Goal: Information Seeking & Learning: Check status

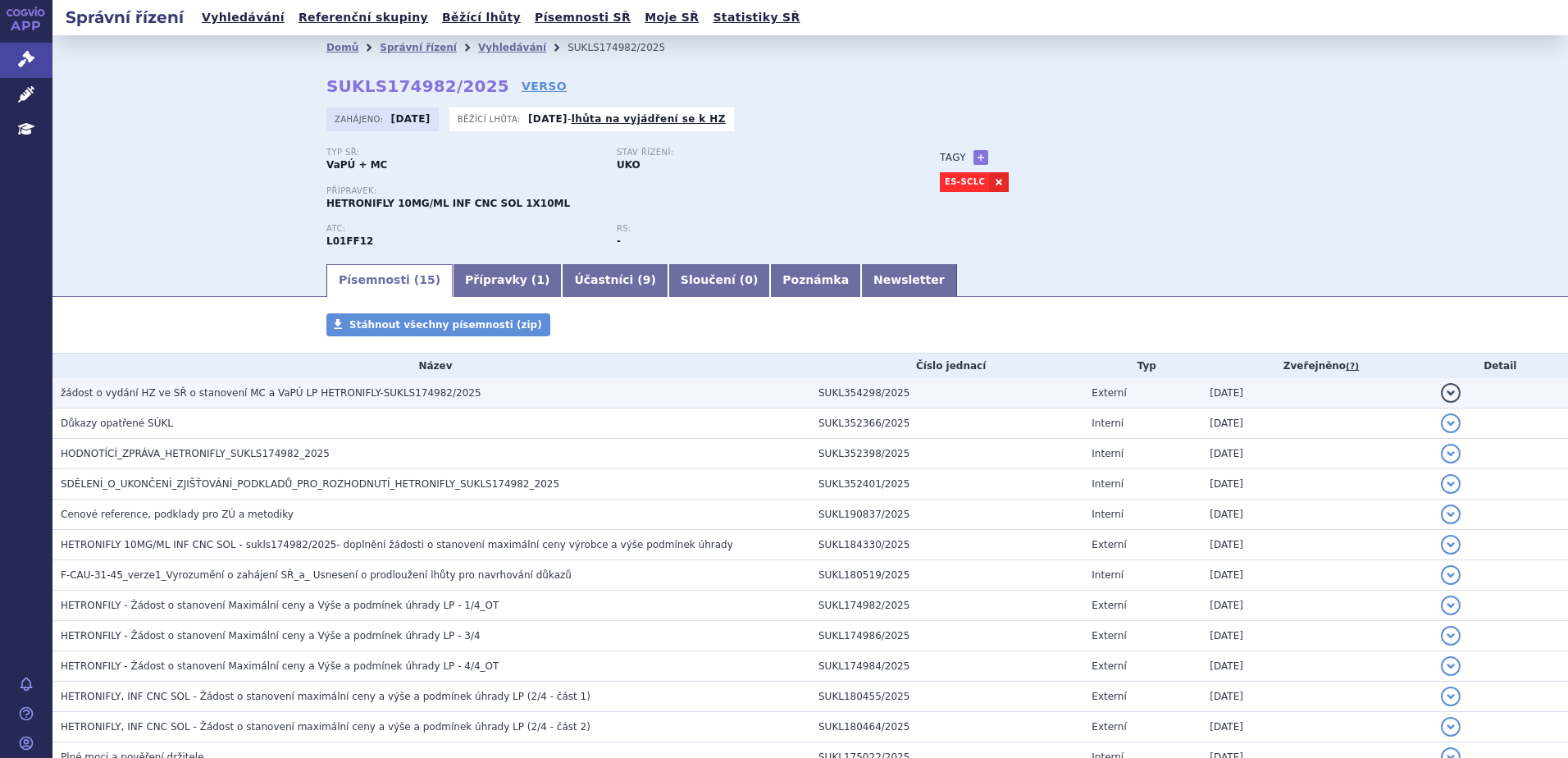
click at [227, 391] on span "žádost o vydání HZ ve SŘ o stanovení MC a VaPÚ LP HETRONIFLY-SUKLS174982/2025" at bounding box center [271, 392] width 421 height 11
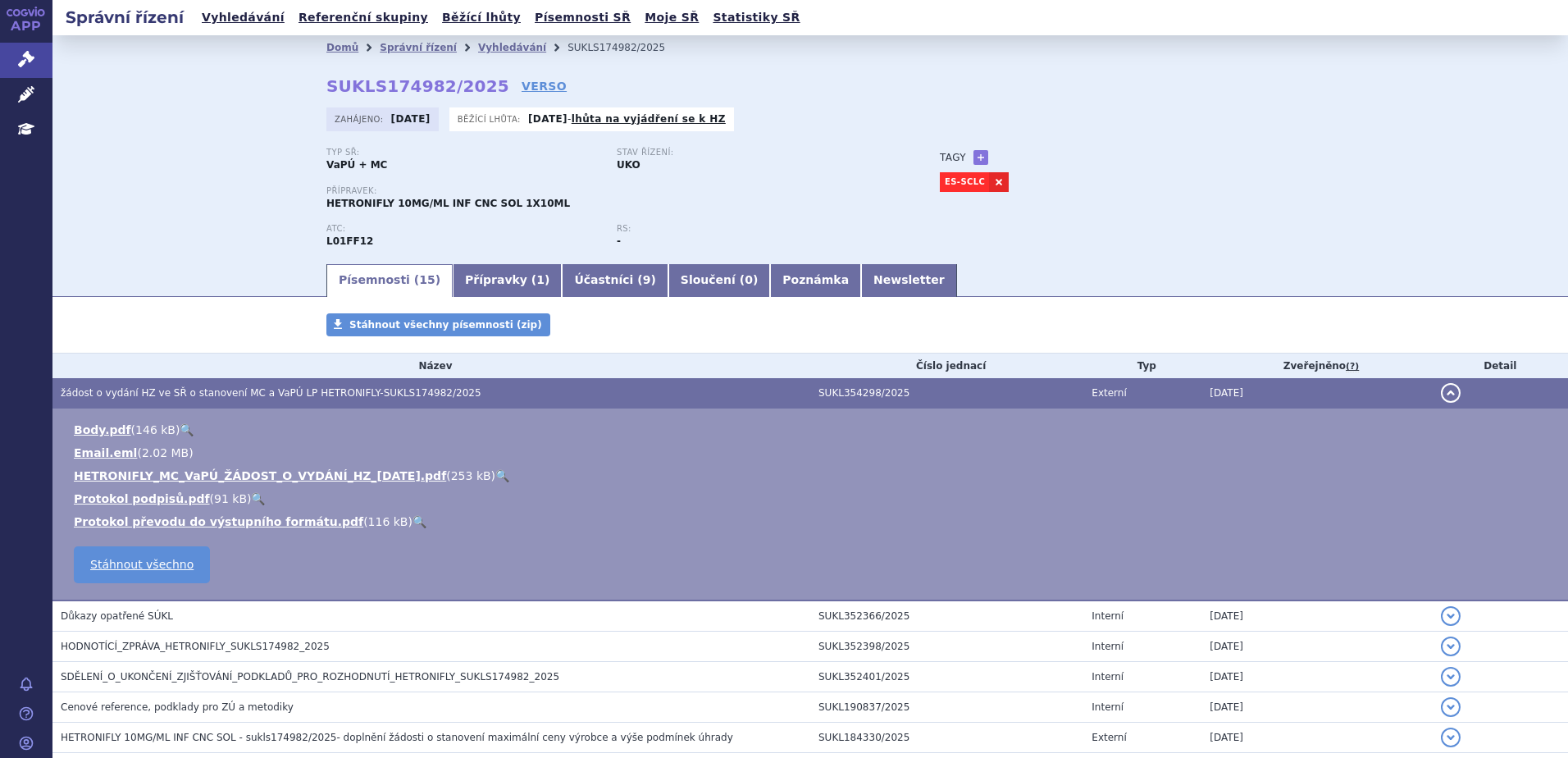
click at [495, 476] on link "🔍" at bounding box center [502, 476] width 14 height 13
click at [522, 88] on link "VERSO" at bounding box center [544, 86] width 45 height 16
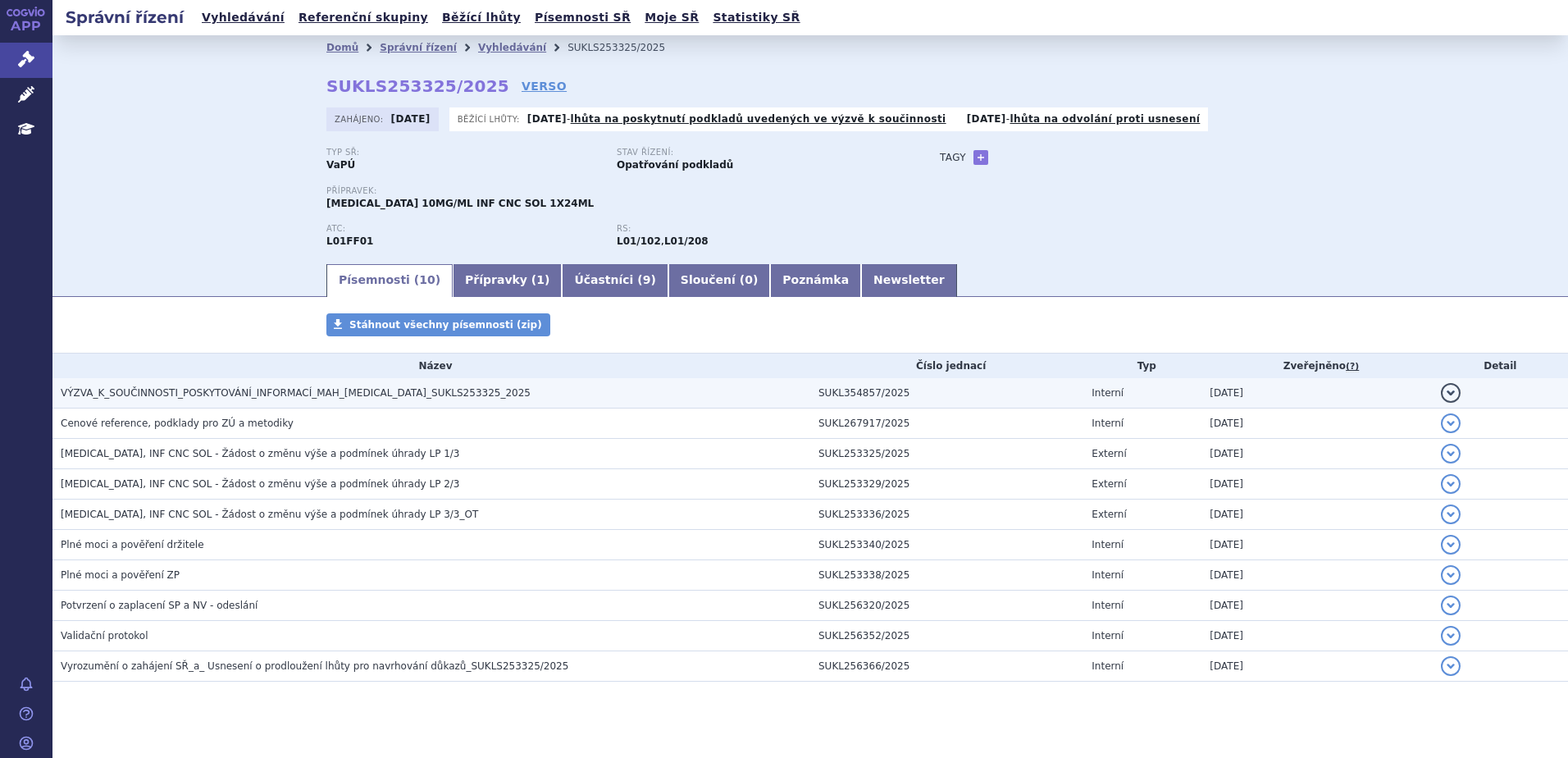
click at [573, 394] on h3 "VÝZVA_K_SOUČINNOSTI_POSKYTOVÁNÍ_INFORMACÍ_MAH_OPDIVO_SUKLS253325_2025" at bounding box center [435, 392] width 749 height 16
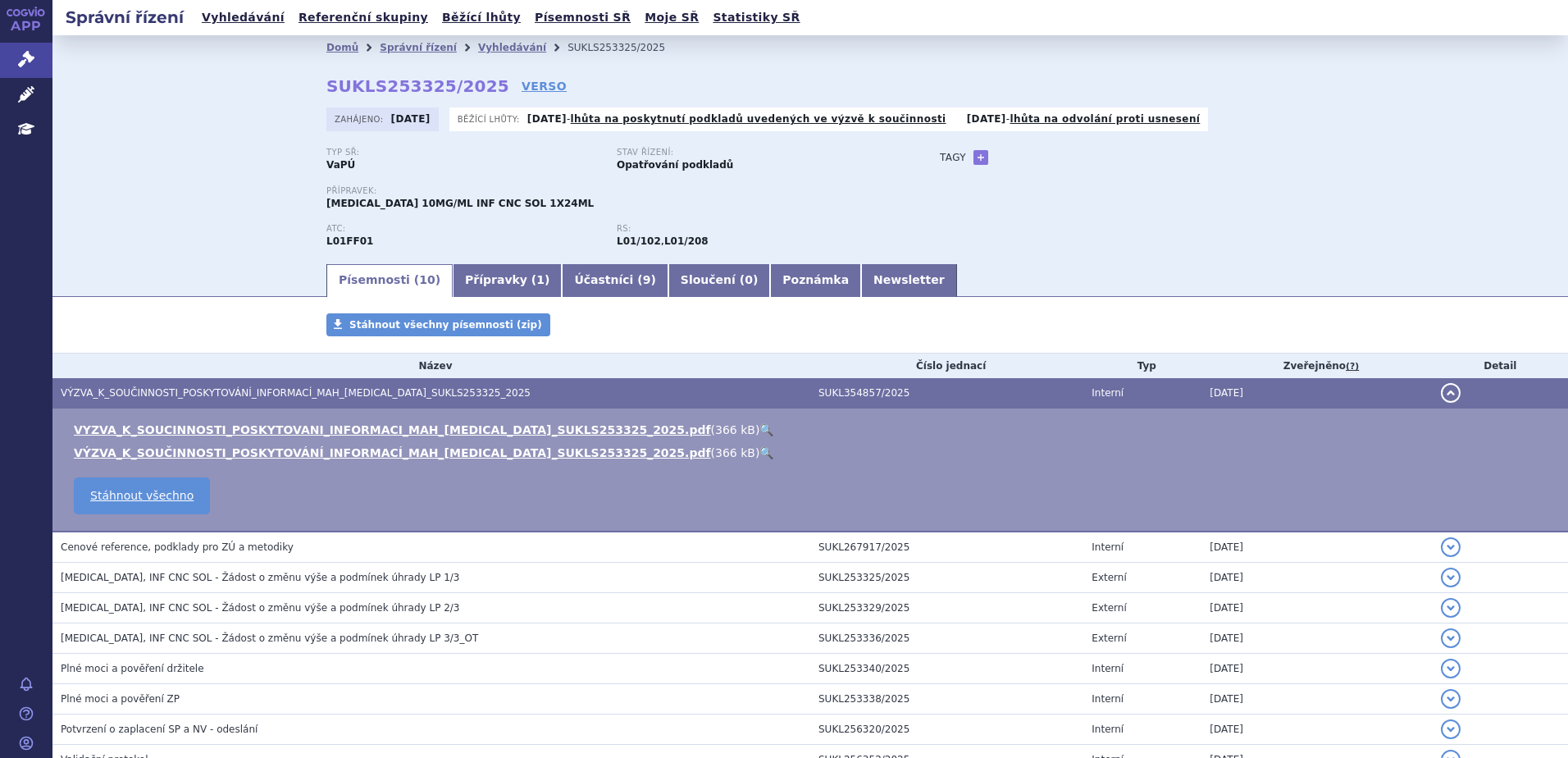
click at [760, 446] on link "🔍" at bounding box center [766, 452] width 14 height 13
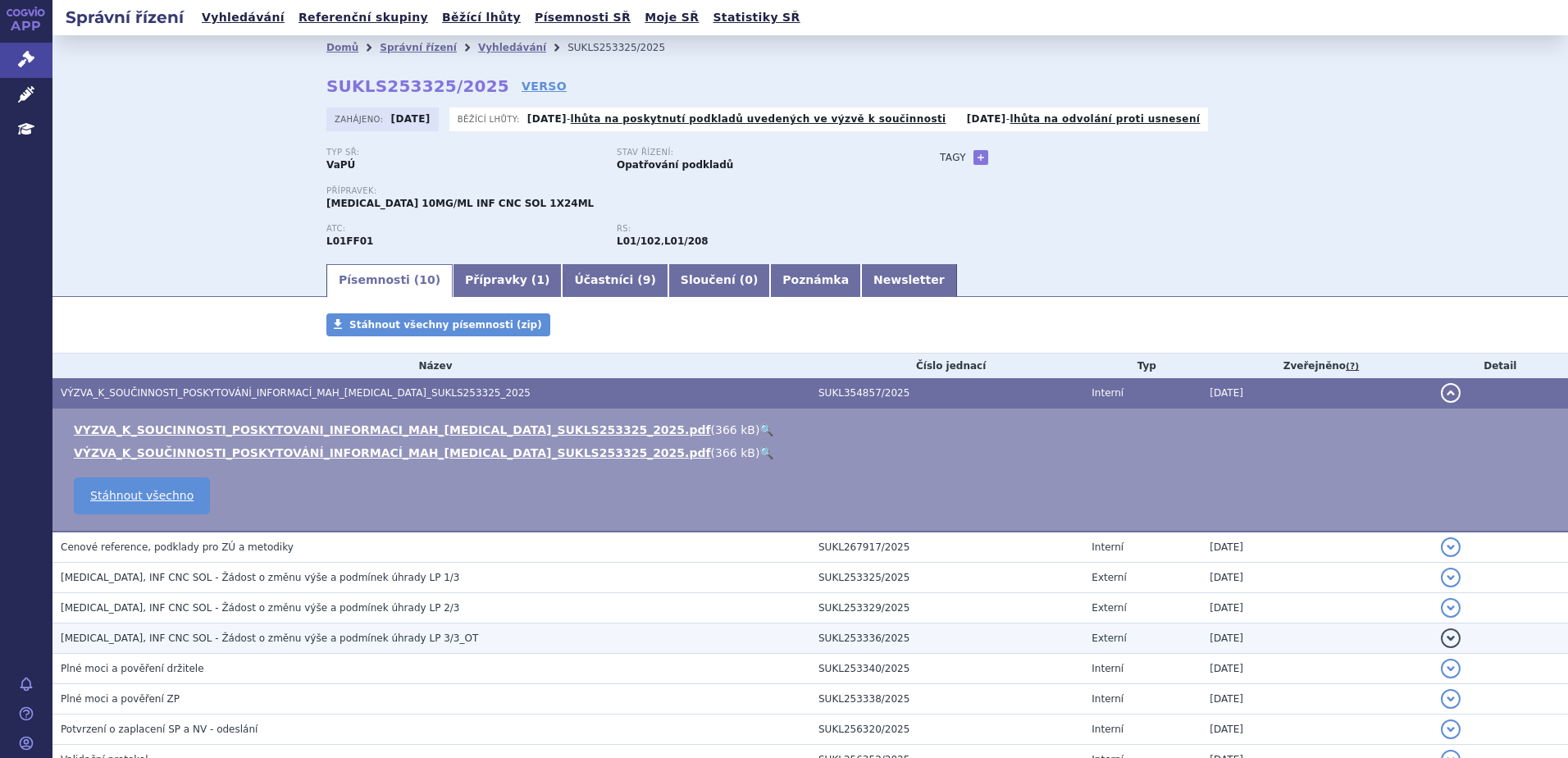
click at [366, 634] on span "OPDIVO, INF CNC SOL - Žádost o změnu výše a podmínek úhrady LP 3/3_OT" at bounding box center [269, 638] width 417 height 11
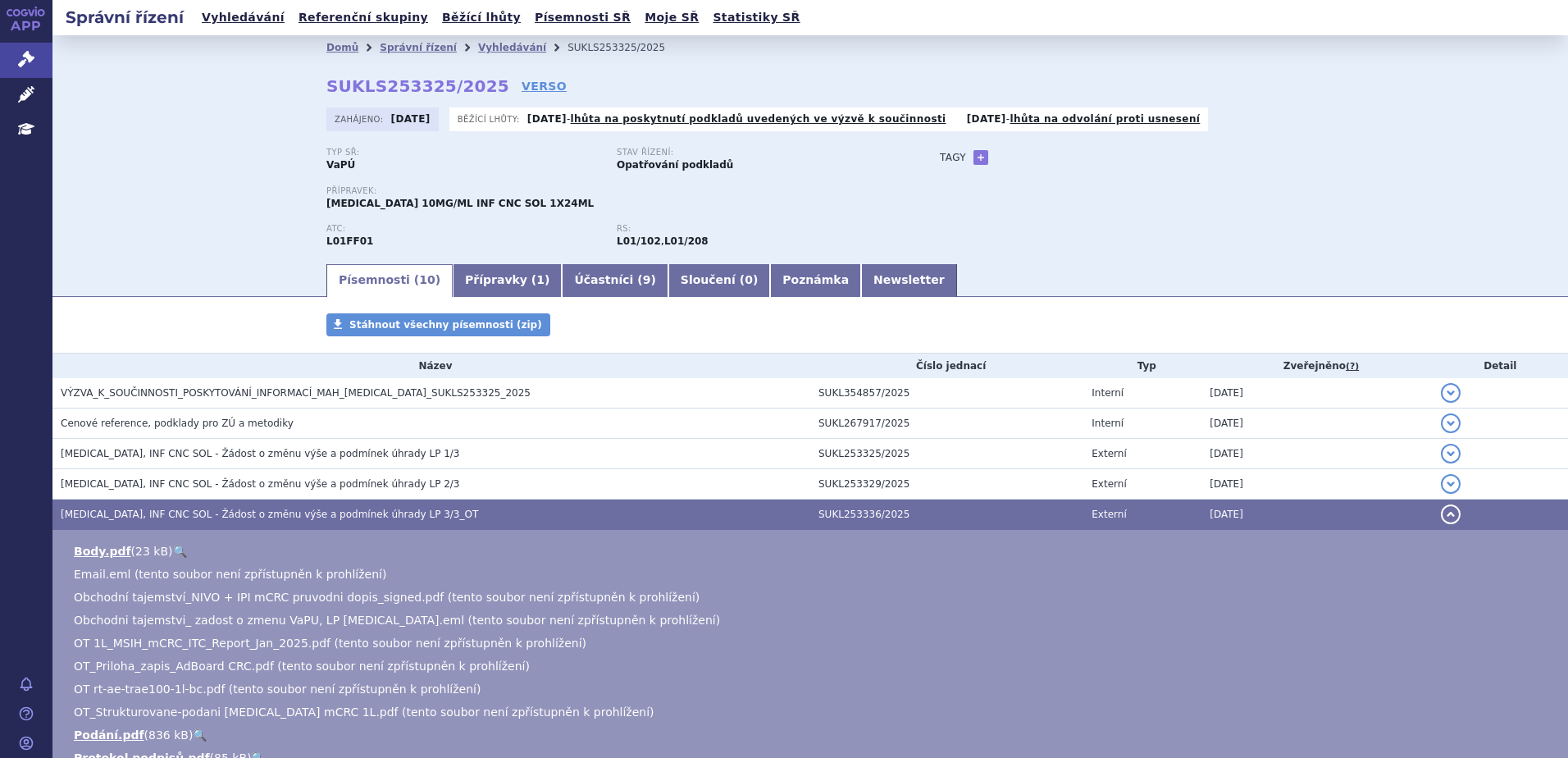
scroll to position [164, 0]
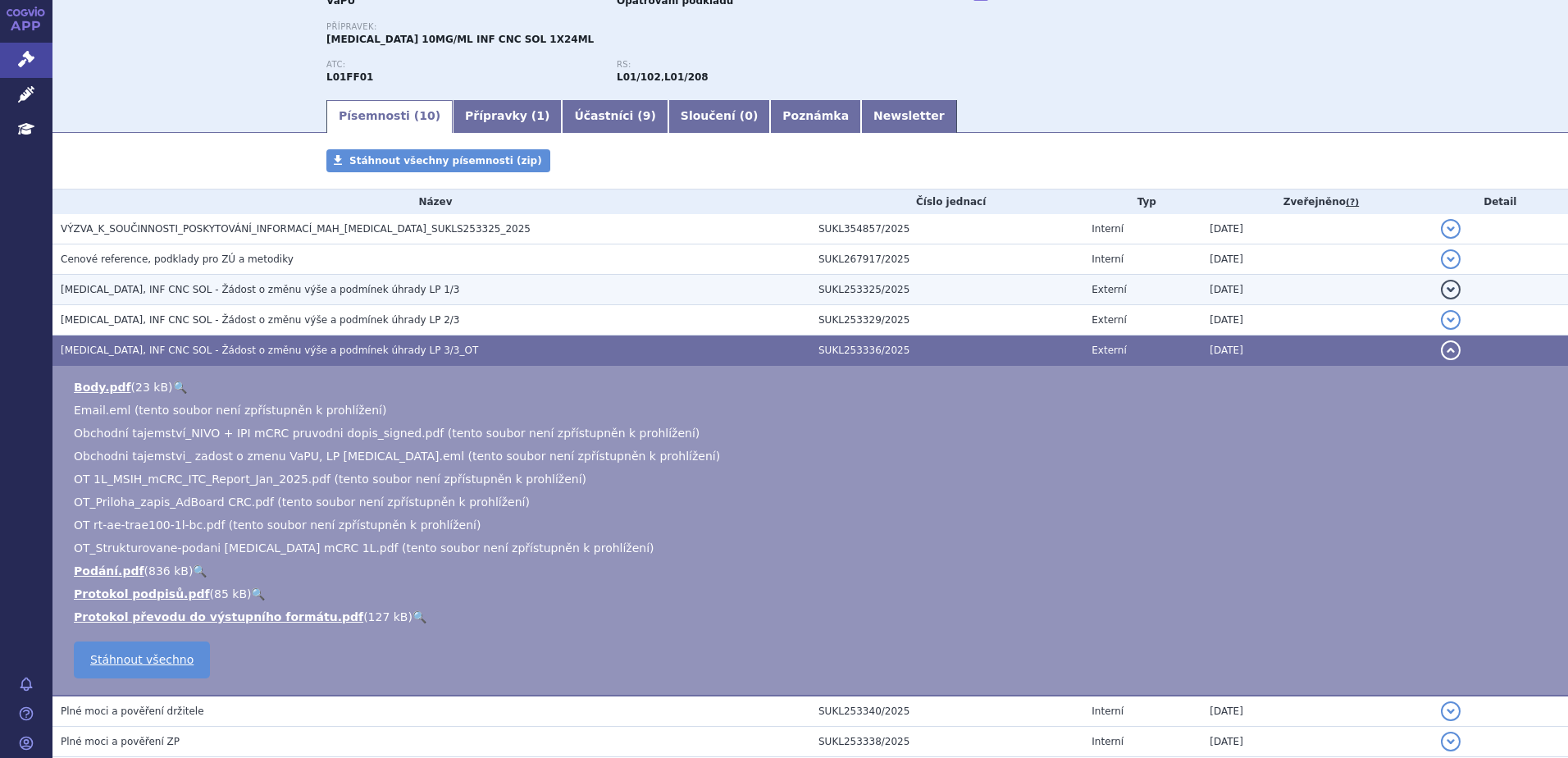
click at [318, 282] on h3 "OPDIVO, INF CNC SOL - Žádost o změnu výše a podmínek úhrady LP 1/3" at bounding box center [435, 289] width 749 height 16
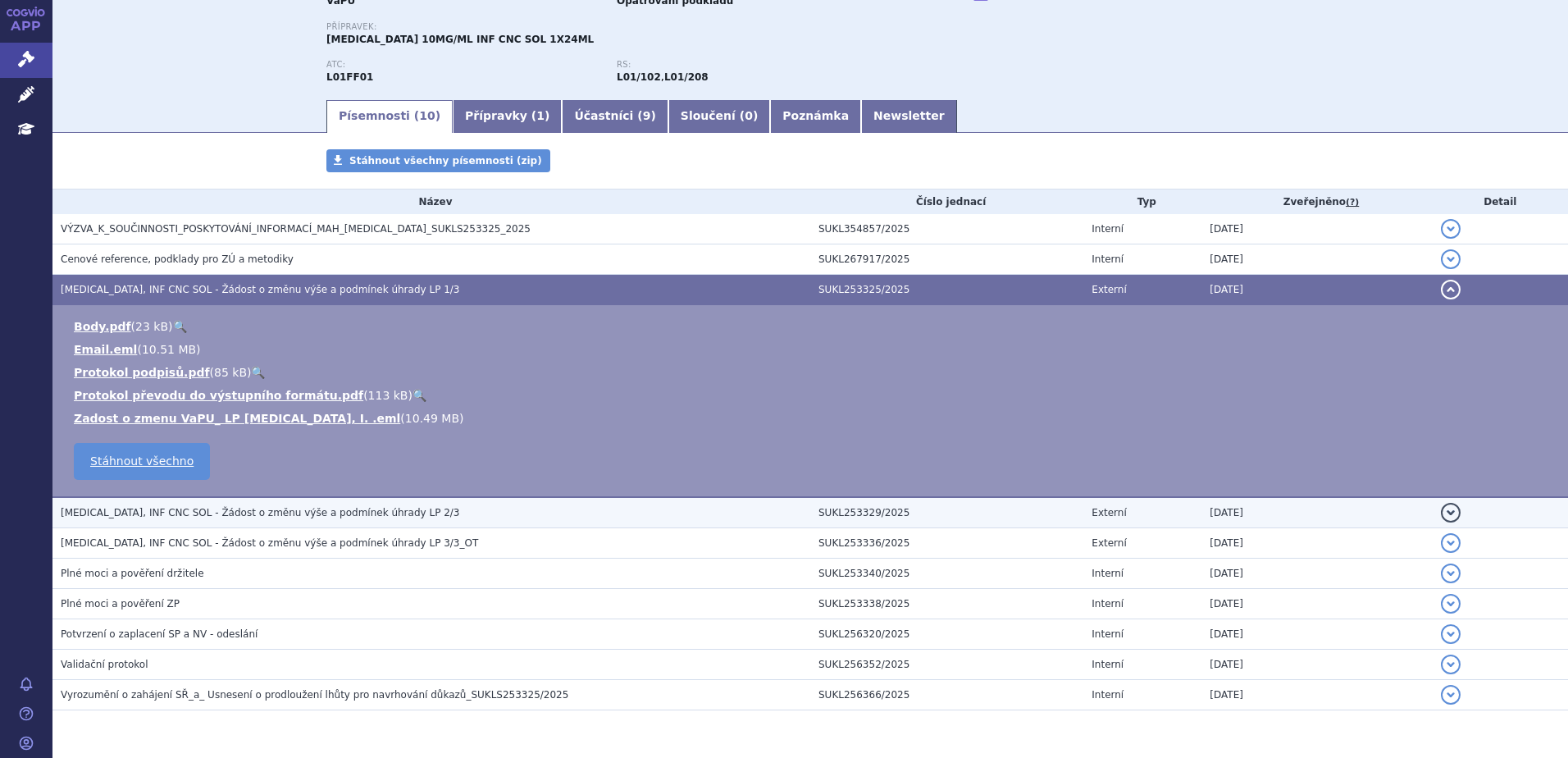
click at [398, 510] on h3 "OPDIVO, INF CNC SOL - Žádost o změnu výše a podmínek úhrady LP 2/3" at bounding box center [435, 512] width 749 height 16
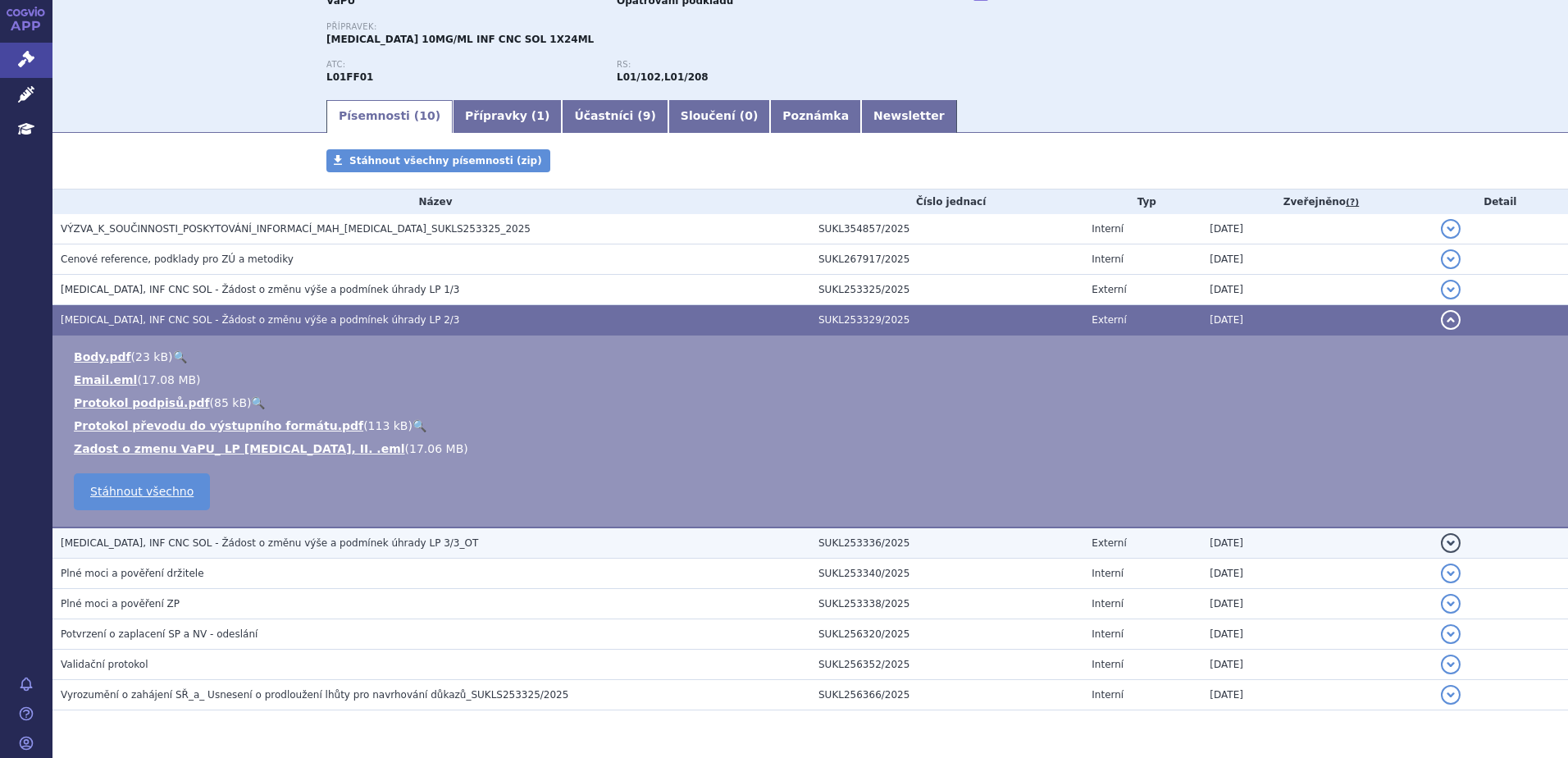
click at [416, 545] on h3 "OPDIVO, INF CNC SOL - Žádost o změnu výše a podmínek úhrady LP 3/3_OT" at bounding box center [435, 543] width 749 height 16
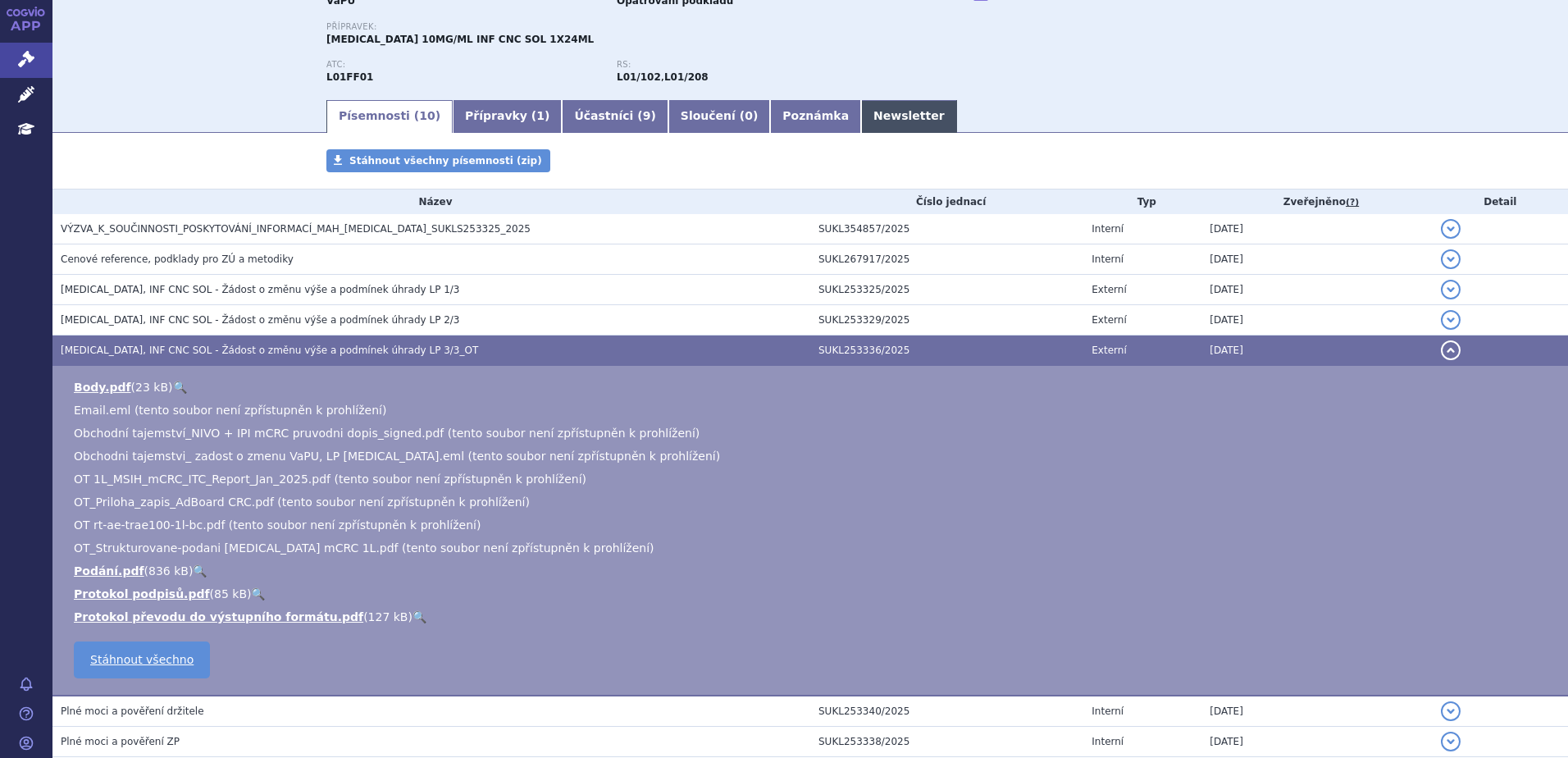
click at [861, 119] on link "Newsletter" at bounding box center [909, 117] width 96 height 33
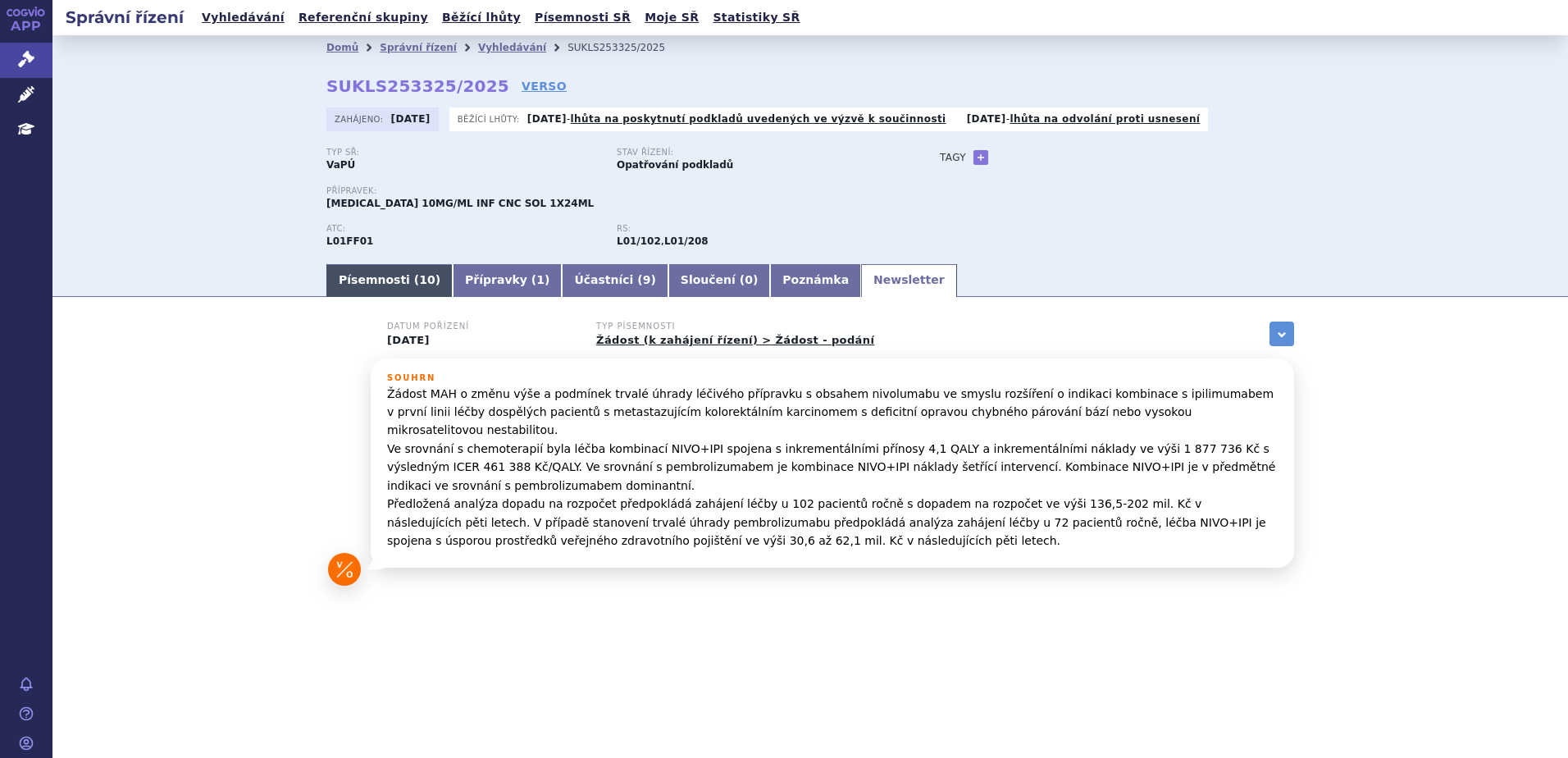
click at [376, 285] on link "Písemnosti ( 10 )" at bounding box center [389, 281] width 126 height 33
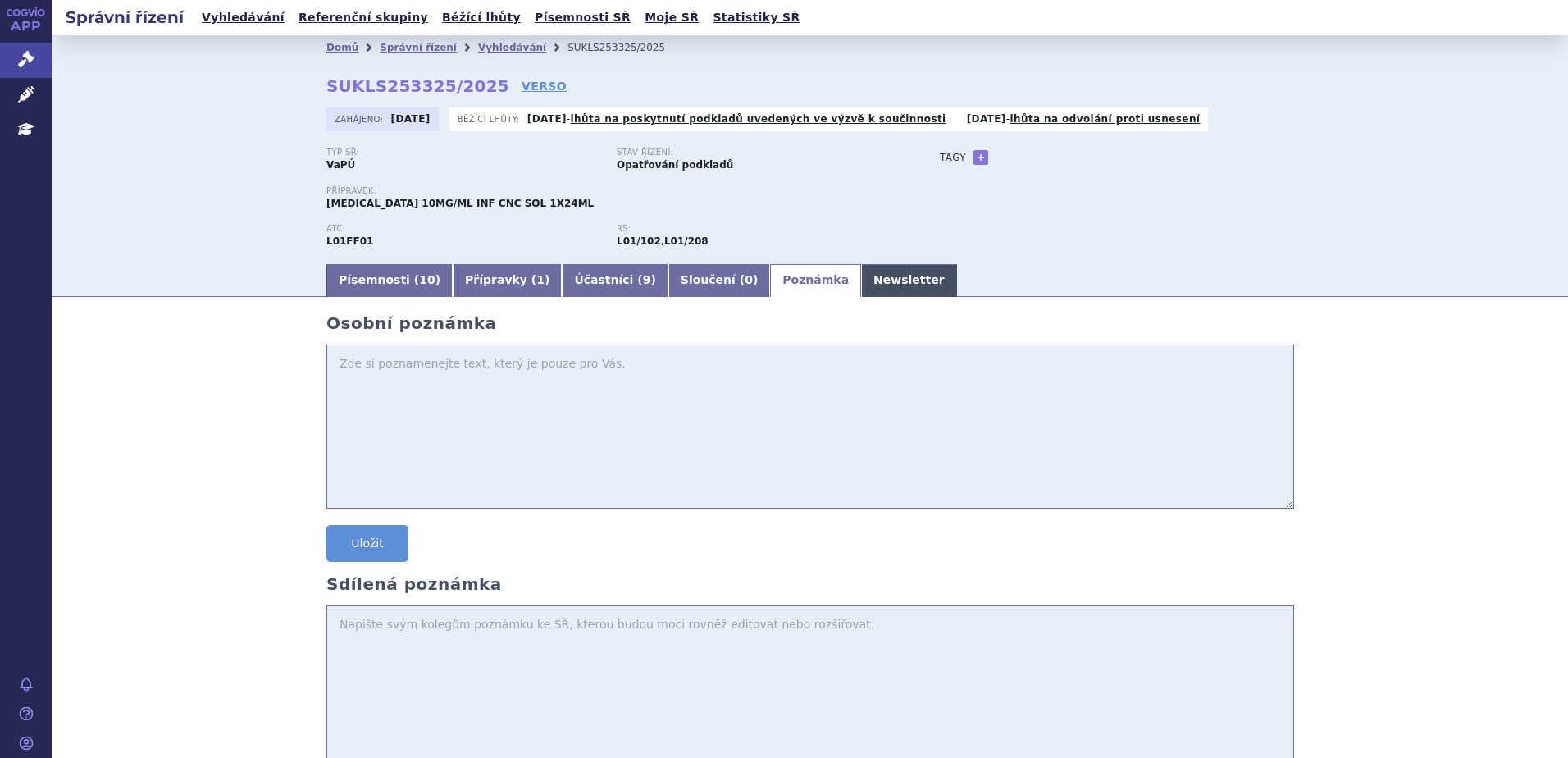
click at [861, 276] on link "Newsletter" at bounding box center [909, 281] width 96 height 33
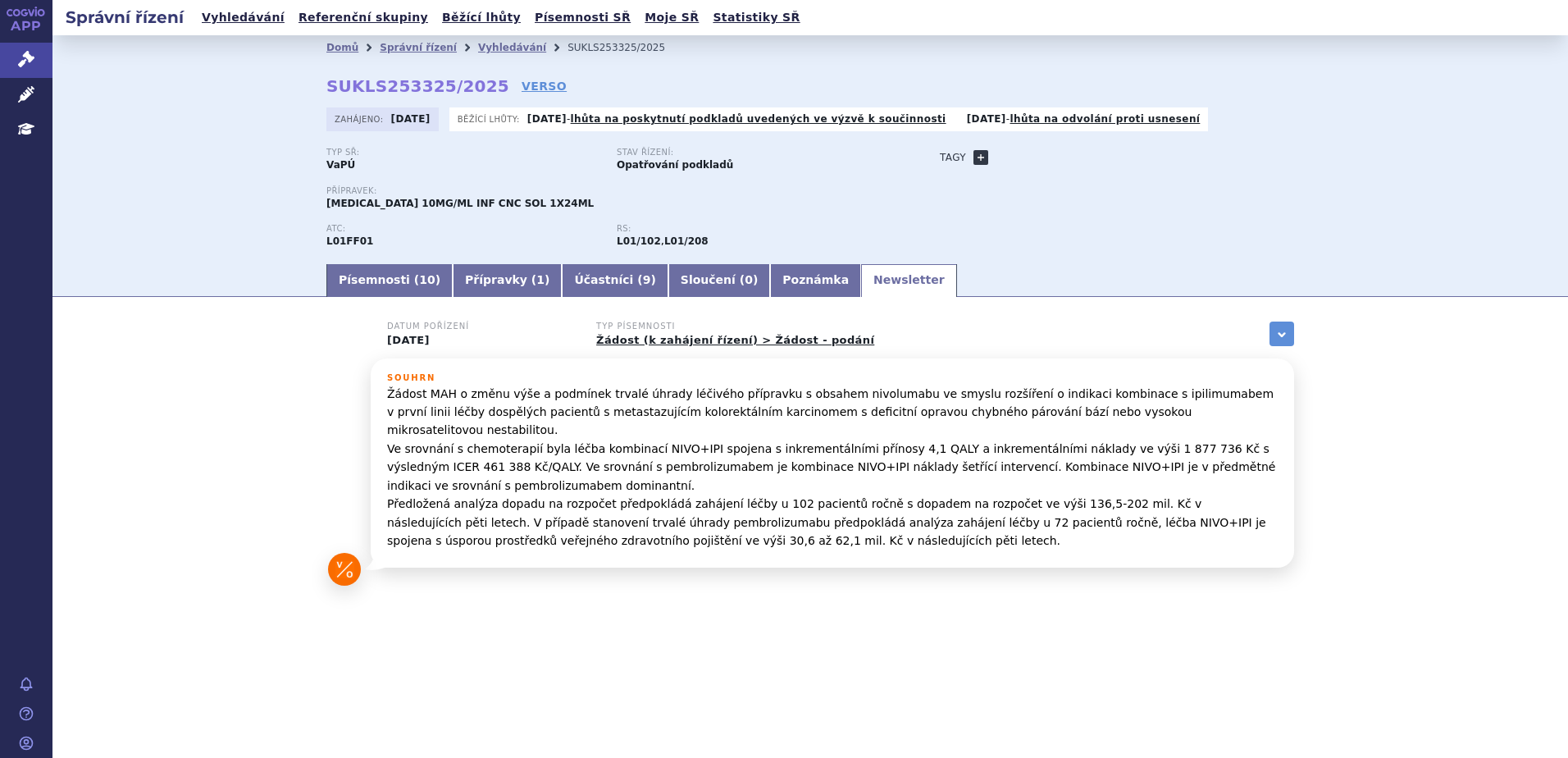
click at [979, 157] on link "+" at bounding box center [980, 157] width 15 height 15
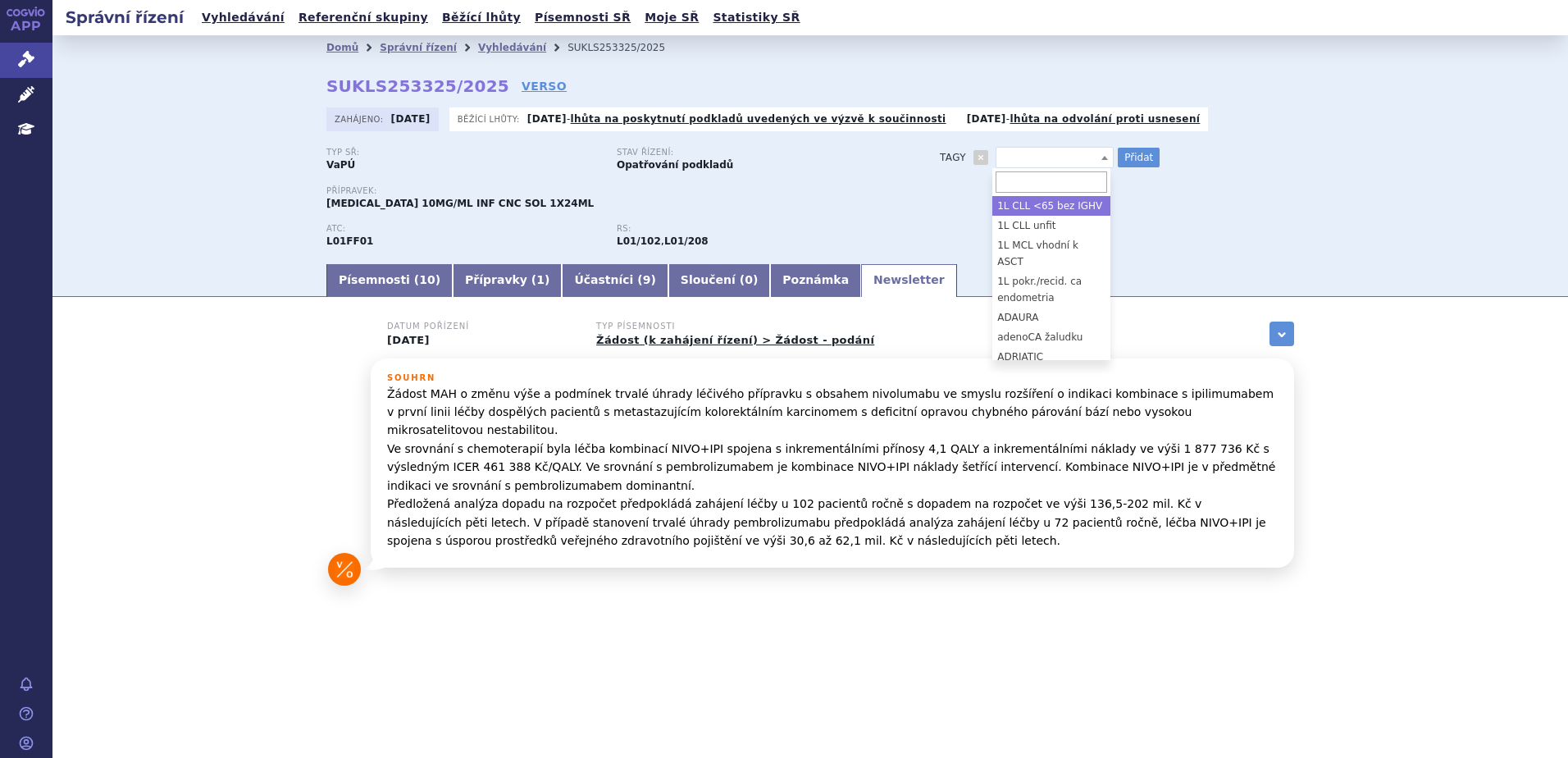
click at [1070, 150] on span at bounding box center [1055, 157] width 118 height 21
type input "kolorektální CA"
select select "kolorektální CA"
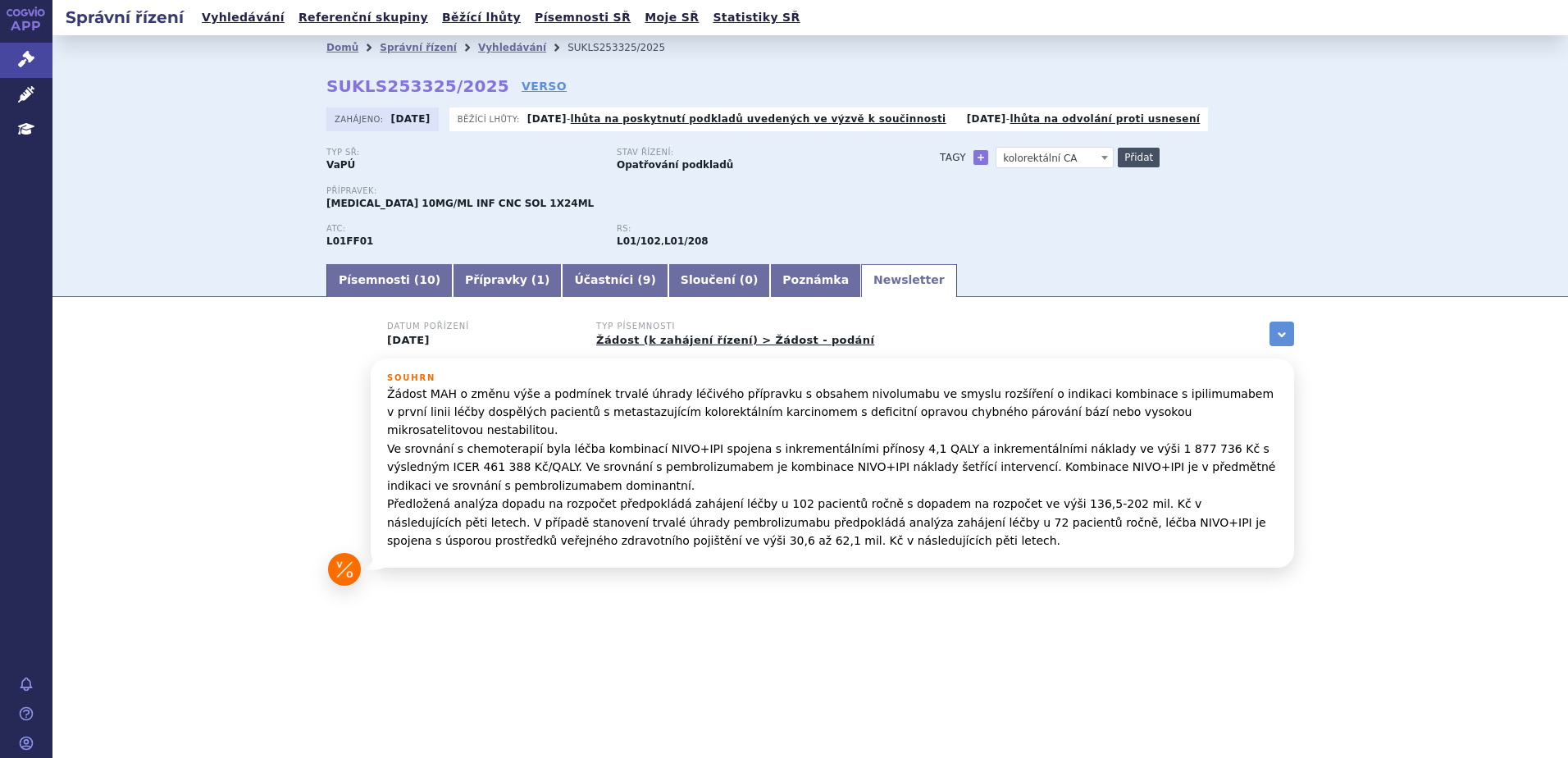
click at [1146, 160] on button "Přidat" at bounding box center [1138, 157] width 42 height 20
select select
